Goal: Task Accomplishment & Management: Manage account settings

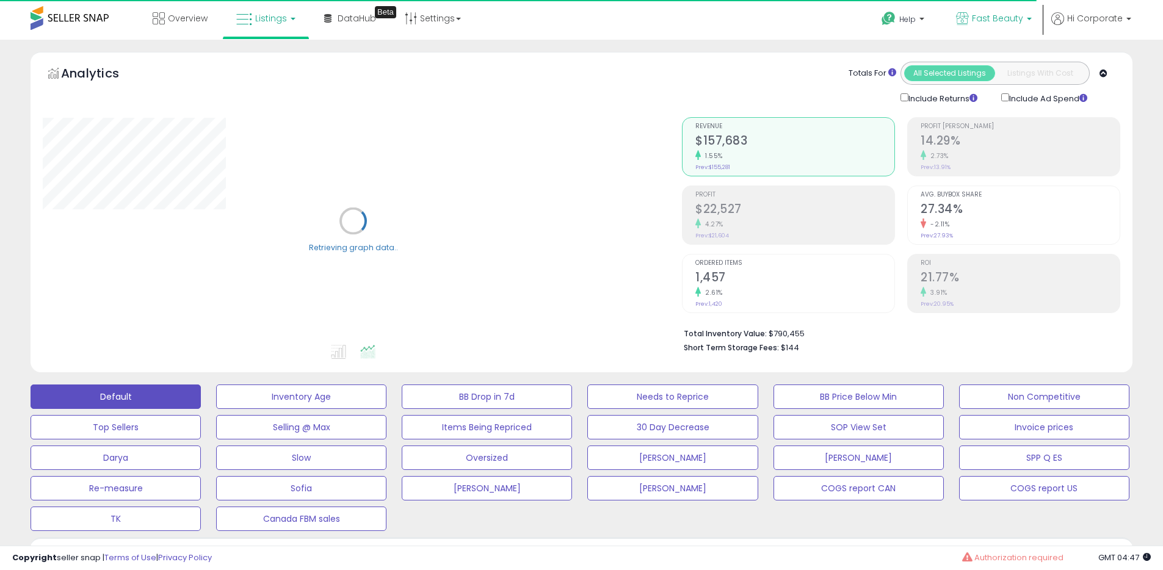
click at [981, 32] on link "Fast Beauty" at bounding box center [994, 20] width 94 height 40
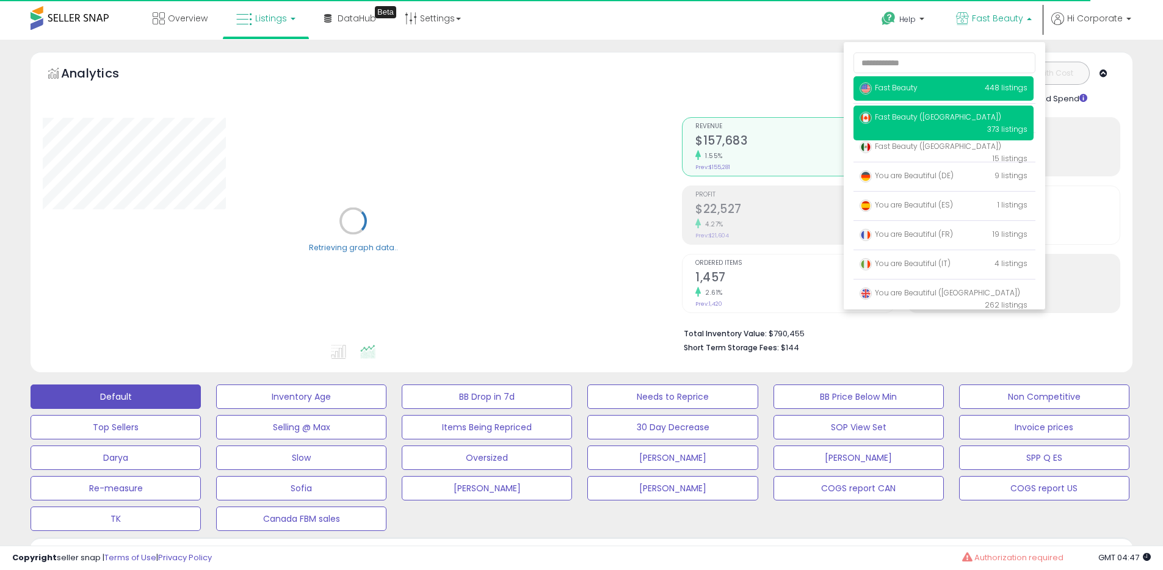
click at [902, 118] on span "Fast Beauty ([GEOGRAPHIC_DATA])" at bounding box center [931, 117] width 142 height 10
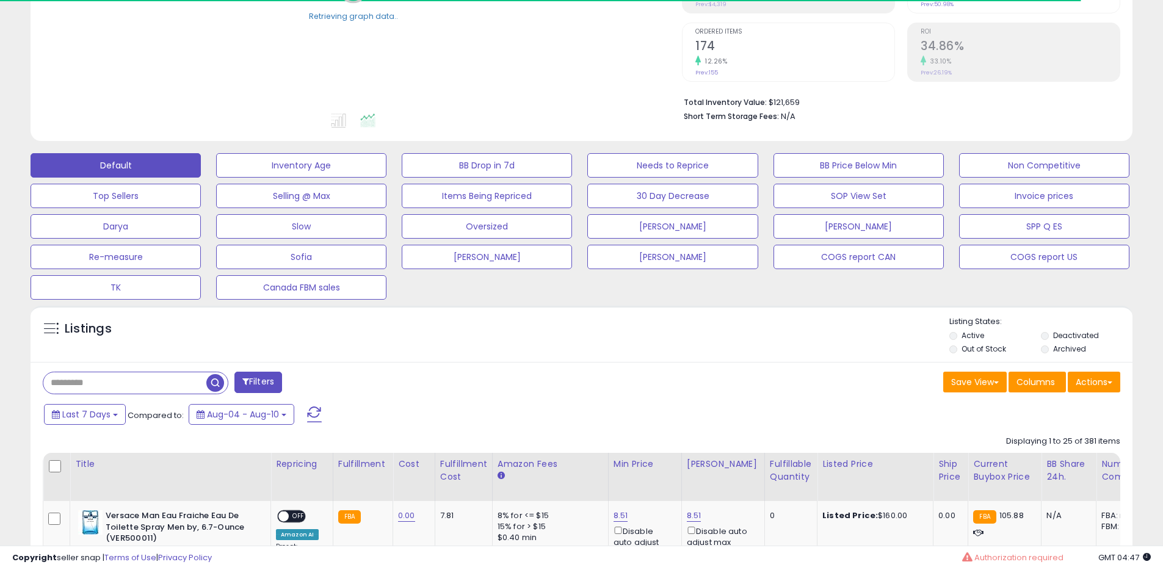
scroll to position [238, 0]
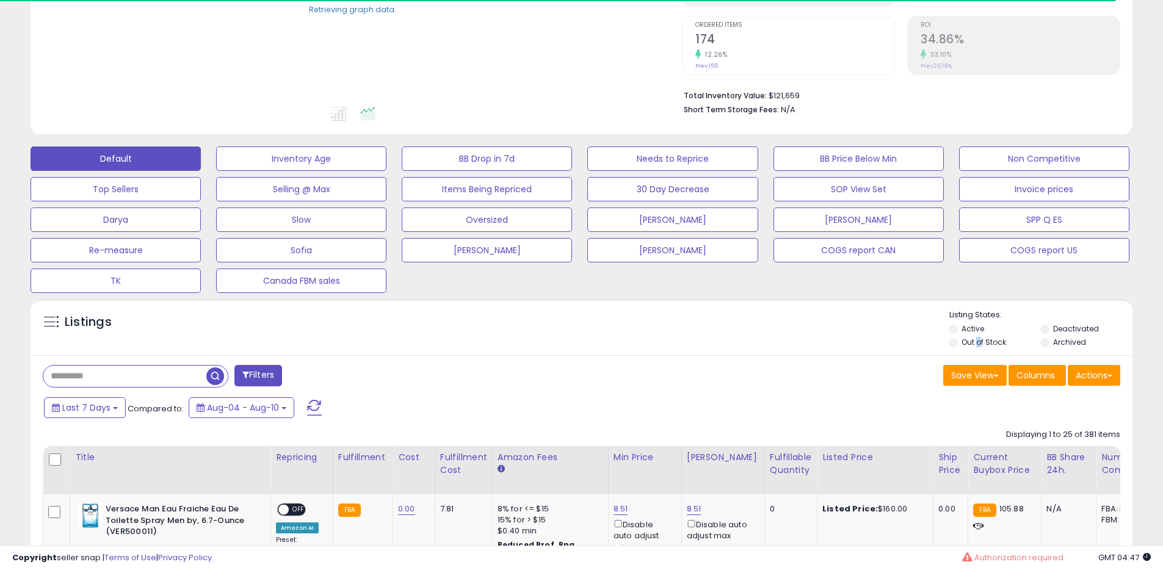
drag, startPoint x: 979, startPoint y: 344, endPoint x: 973, endPoint y: 336, distance: 10.2
click at [979, 344] on label "Out of Stock" at bounding box center [984, 342] width 45 height 10
click at [968, 327] on label "Active" at bounding box center [973, 329] width 23 height 10
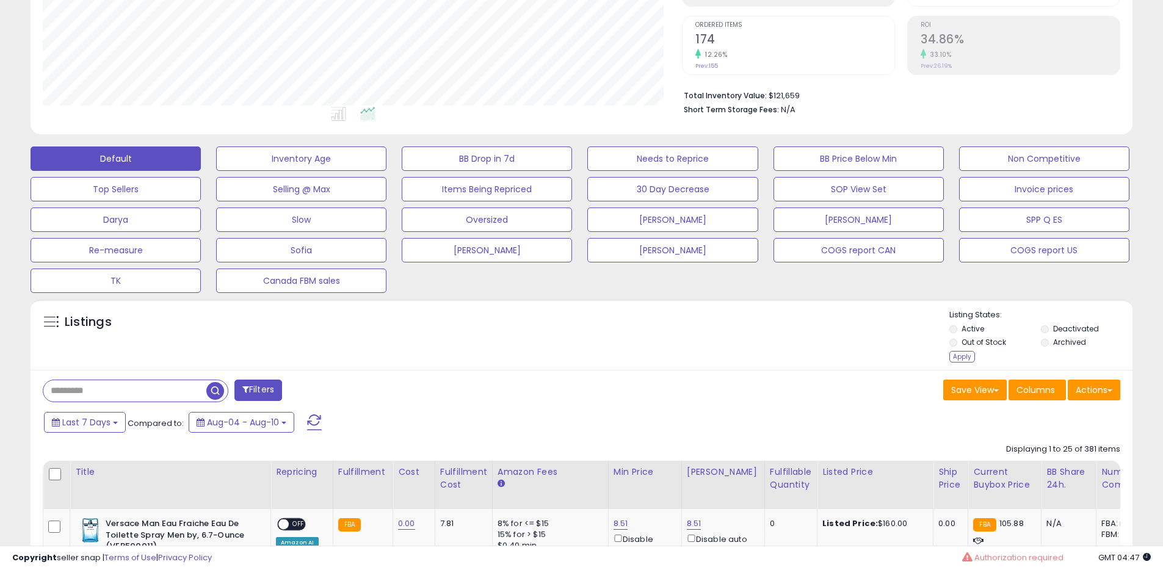
click at [961, 338] on li "Out of Stock" at bounding box center [994, 343] width 90 height 13
click at [960, 357] on div "Apply" at bounding box center [962, 357] width 26 height 12
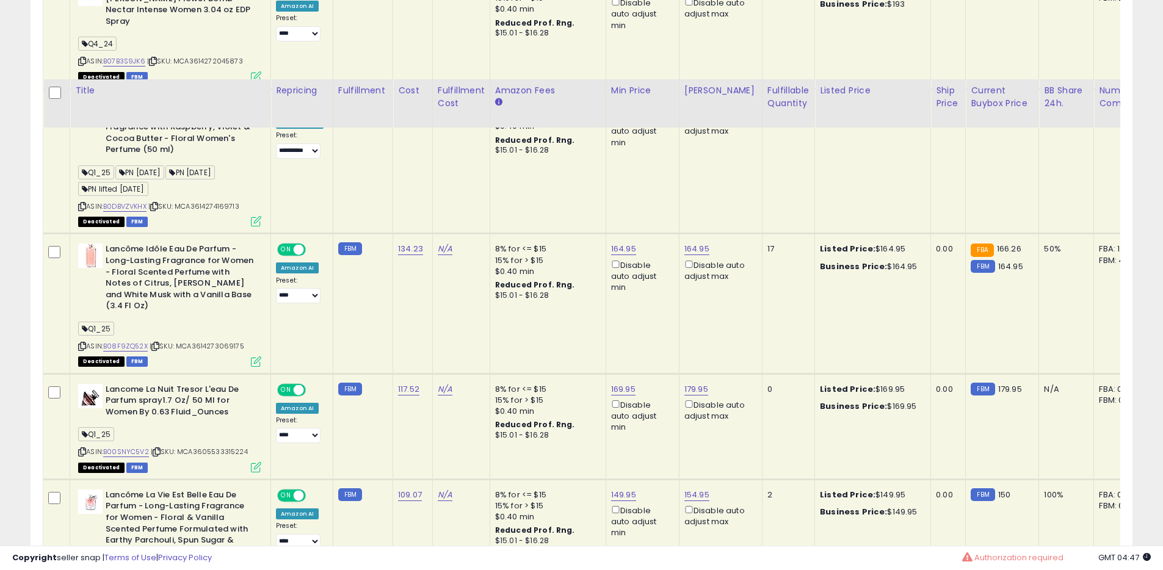
scroll to position [1162, 0]
